Goal: Task Accomplishment & Management: Manage account settings

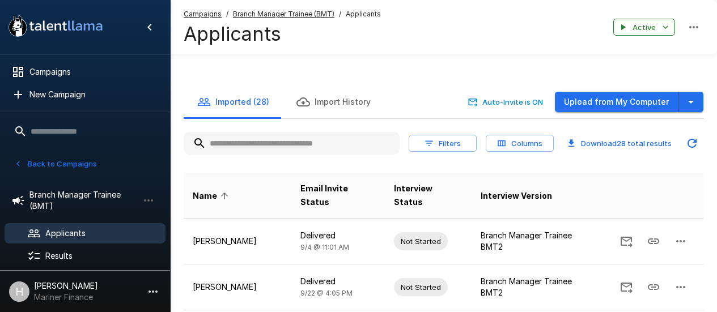
scroll to position [328, 0]
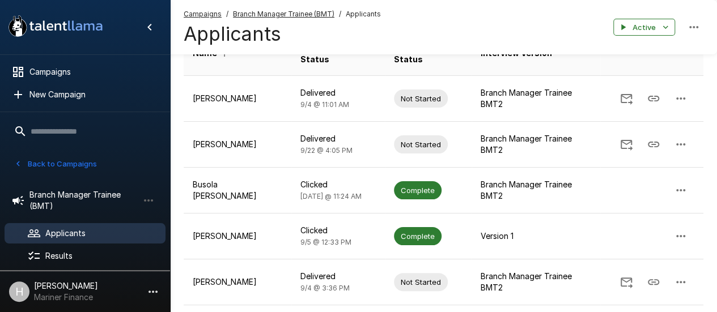
scroll to position [111, 0]
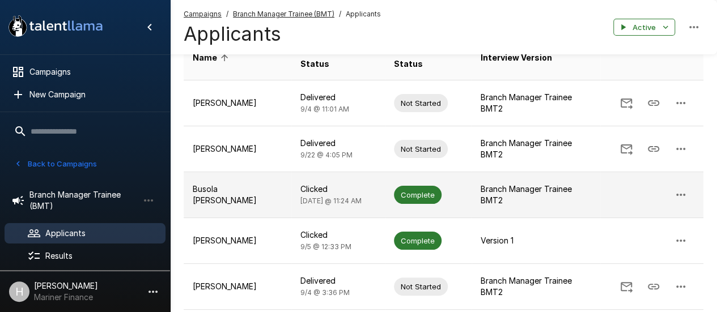
click at [260, 186] on td "Busola [PERSON_NAME]" at bounding box center [238, 195] width 108 height 46
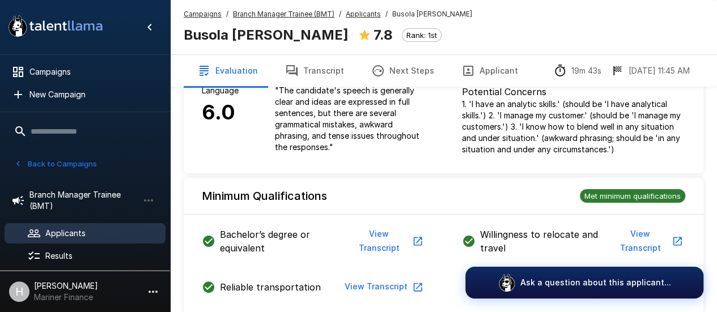
scroll to position [196, 0]
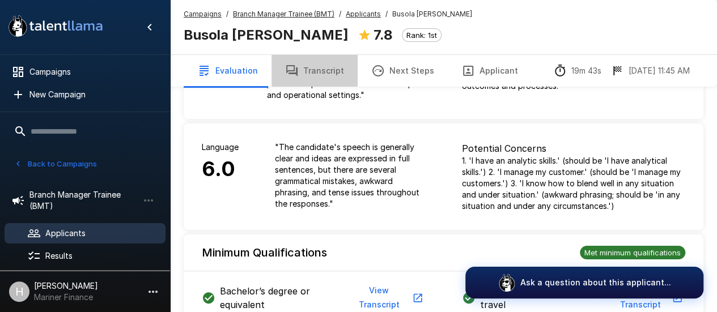
click at [324, 65] on button "Transcript" at bounding box center [315, 71] width 86 height 32
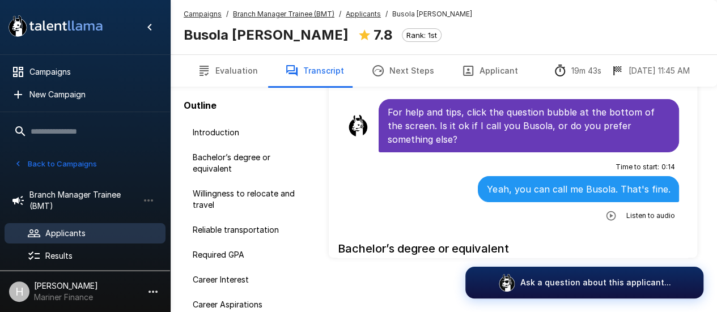
scroll to position [87, 0]
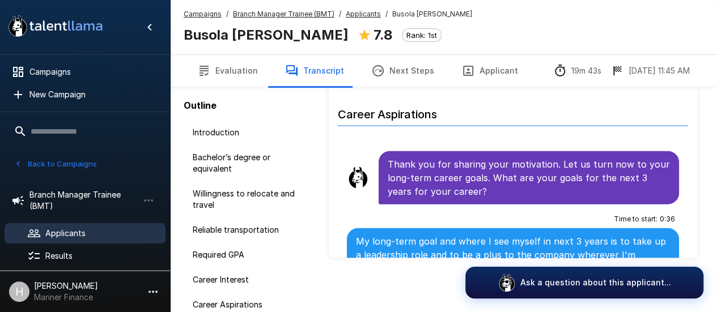
scroll to position [1267, 0]
